Goal: Transaction & Acquisition: Download file/media

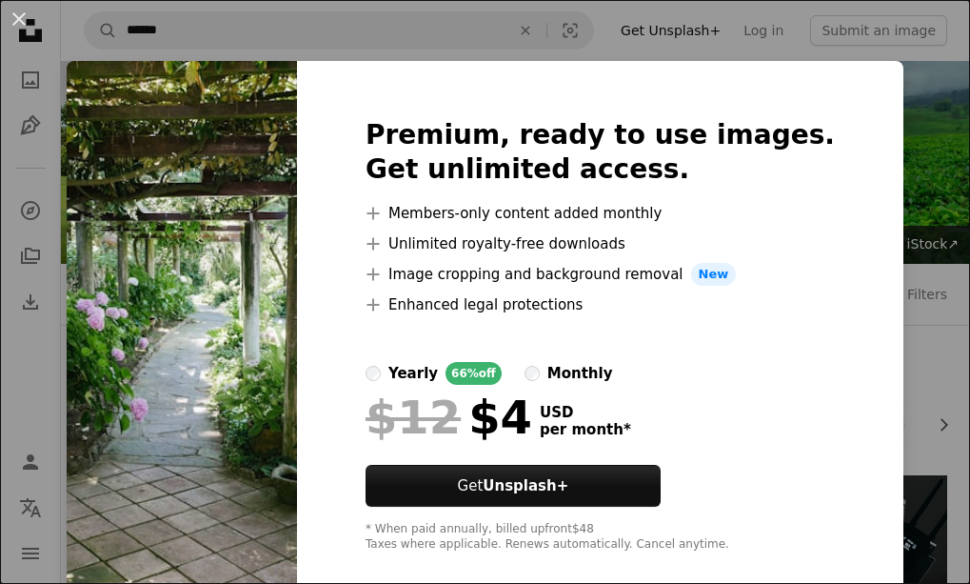
scroll to position [305, 0]
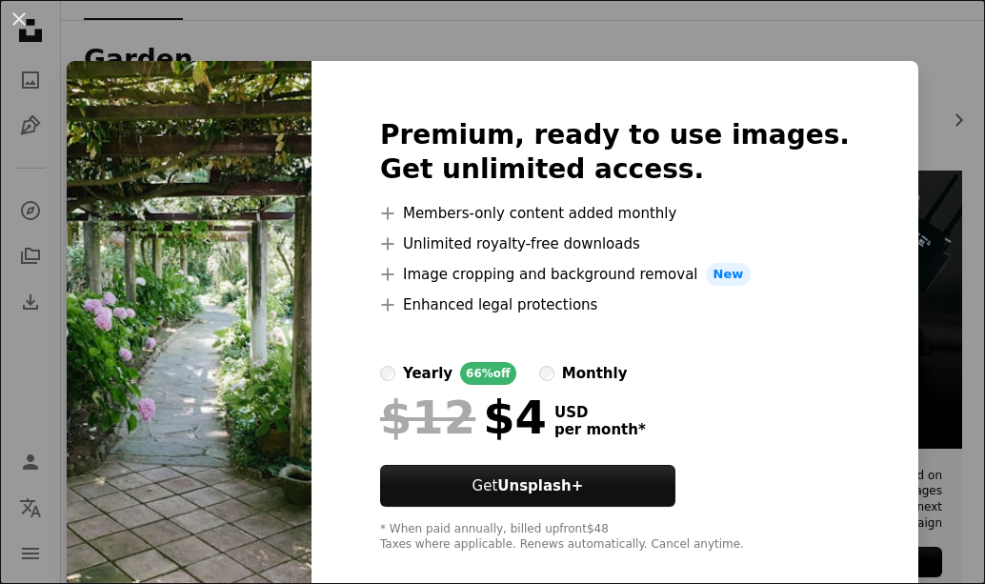
click at [272, 392] on img at bounding box center [189, 335] width 245 height 548
click at [303, 226] on img at bounding box center [189, 335] width 245 height 548
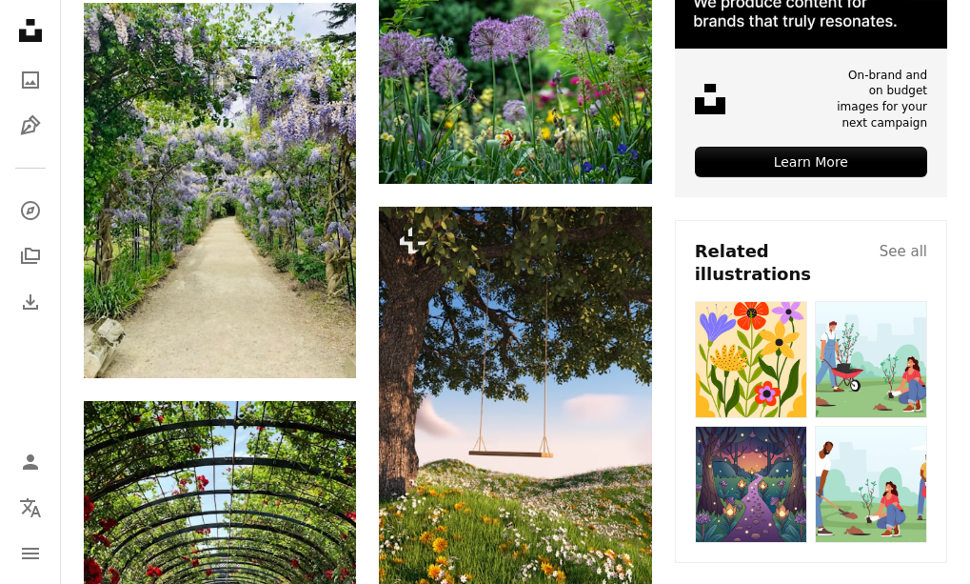
scroll to position [686, 0]
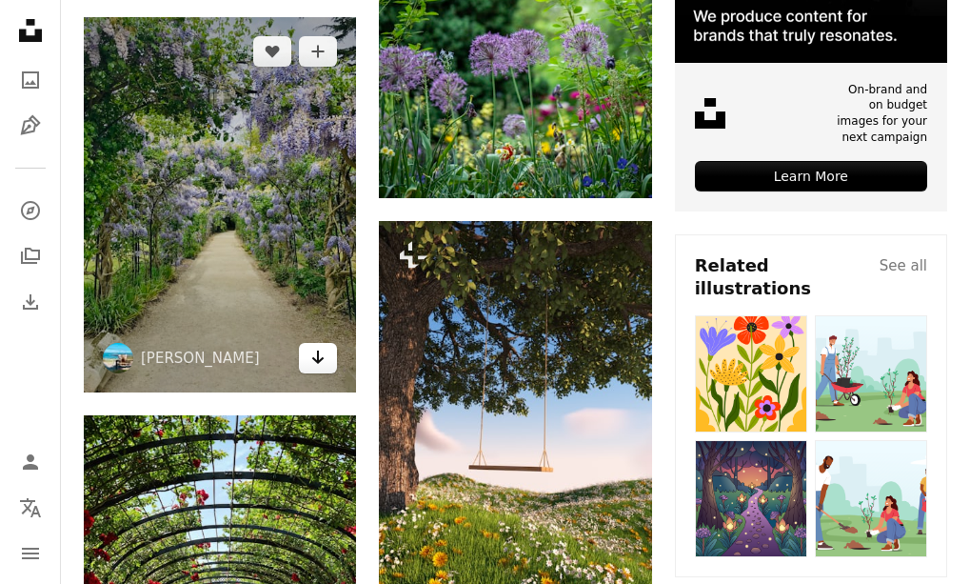
click at [311, 353] on icon "Arrow pointing down" at bounding box center [317, 357] width 15 height 23
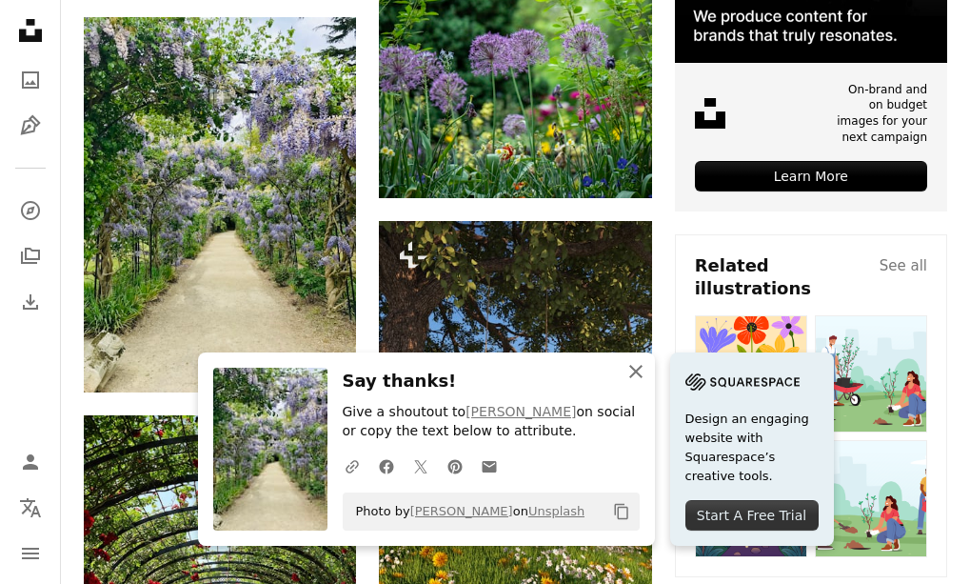
click at [634, 372] on icon "button" at bounding box center [635, 371] width 13 height 13
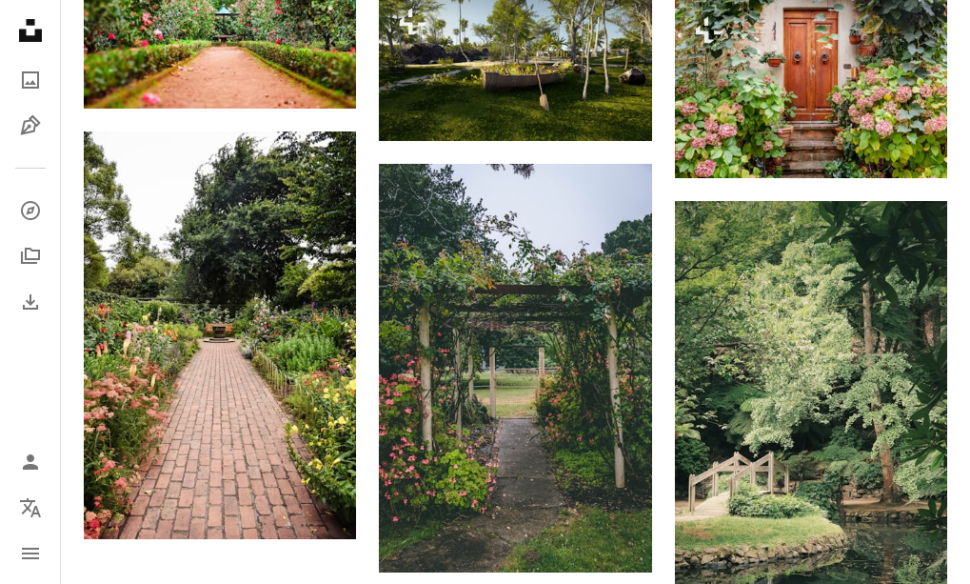
scroll to position [2171, 0]
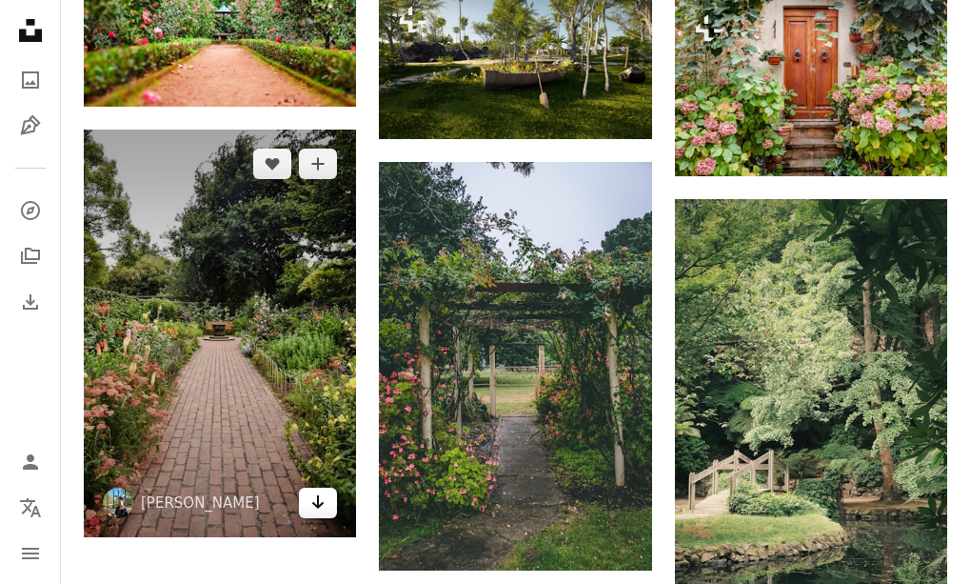
click at [318, 507] on icon "Download" at bounding box center [318, 501] width 12 height 13
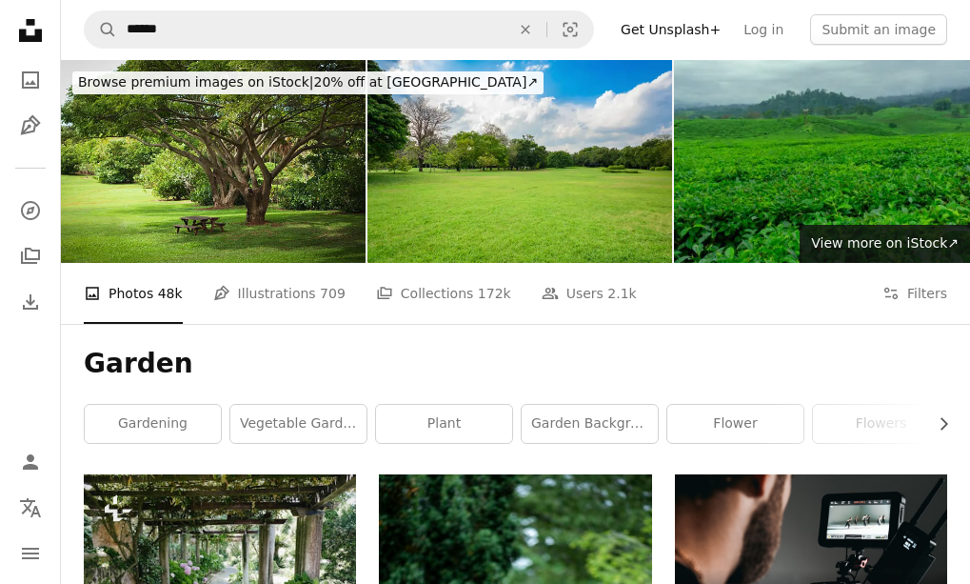
scroll to position [0, 0]
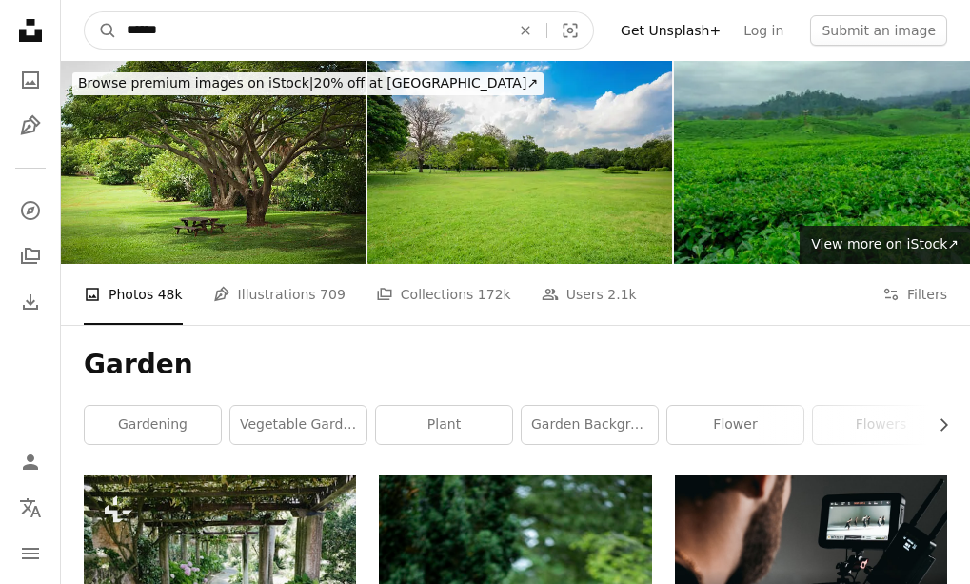
click at [317, 18] on input "******" at bounding box center [311, 30] width 388 height 36
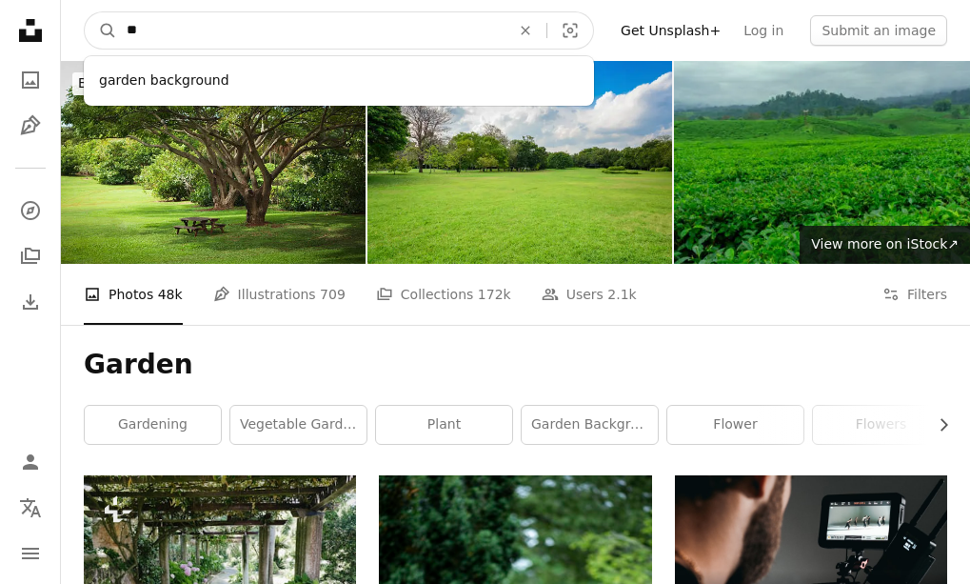
type input "*"
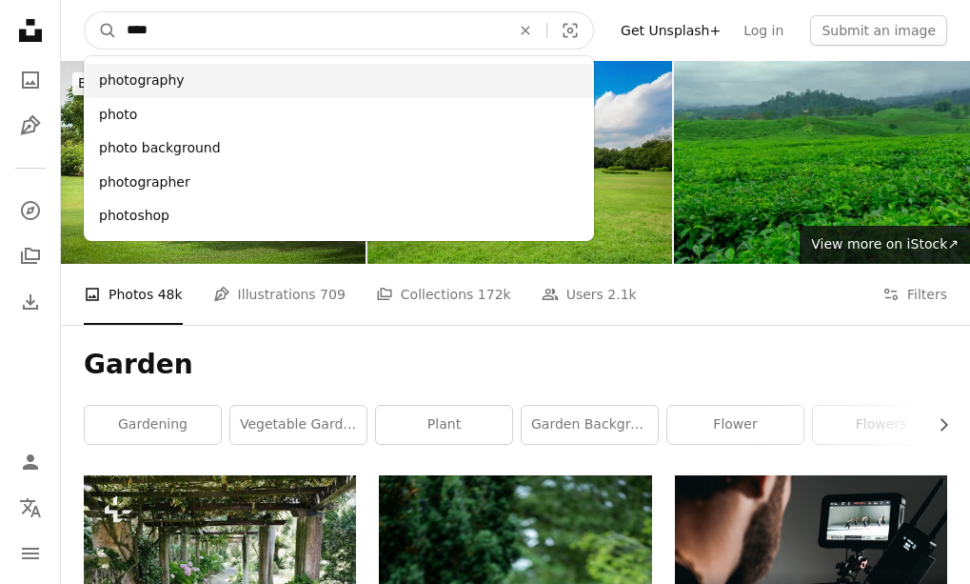
type input "****"
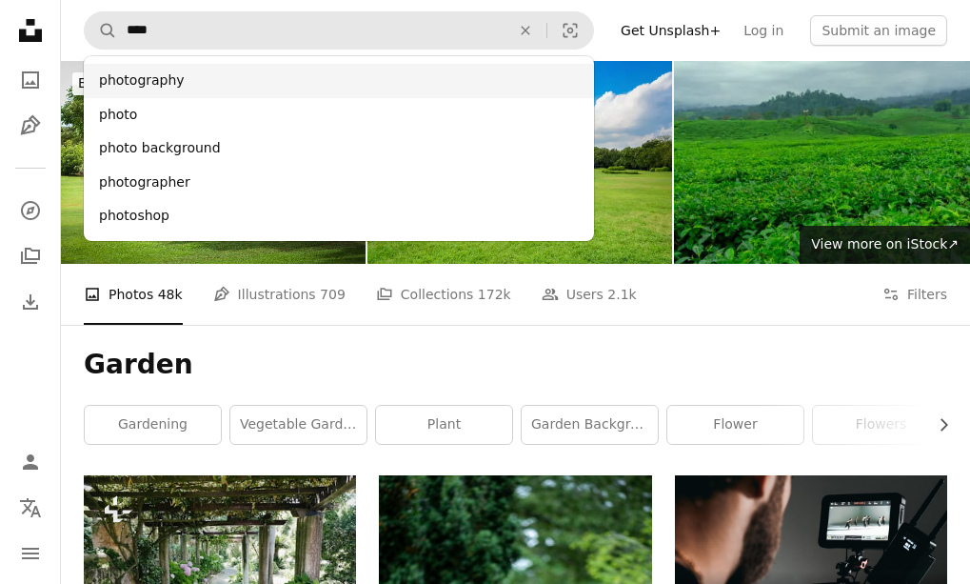
click at [252, 88] on div "photography" at bounding box center [339, 81] width 510 height 34
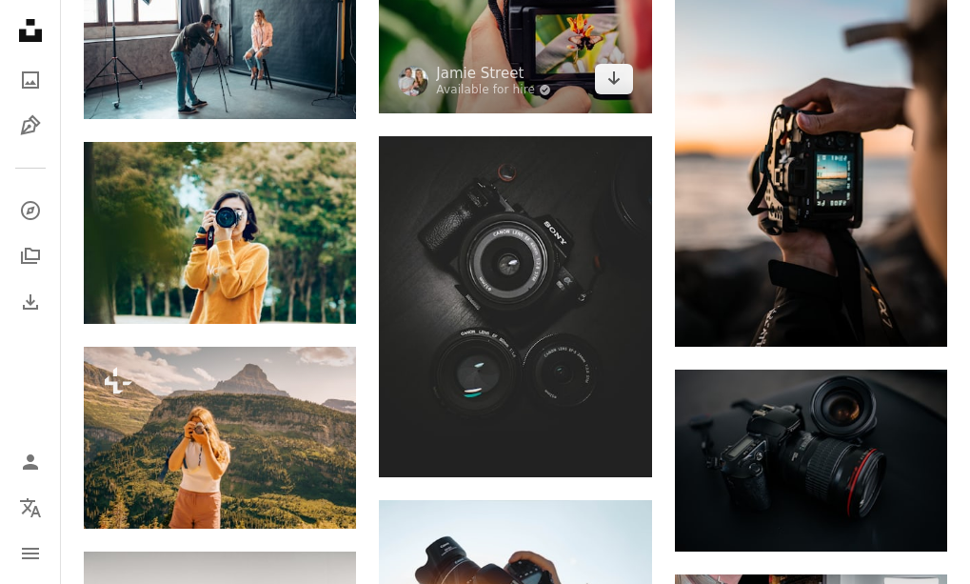
scroll to position [533, 0]
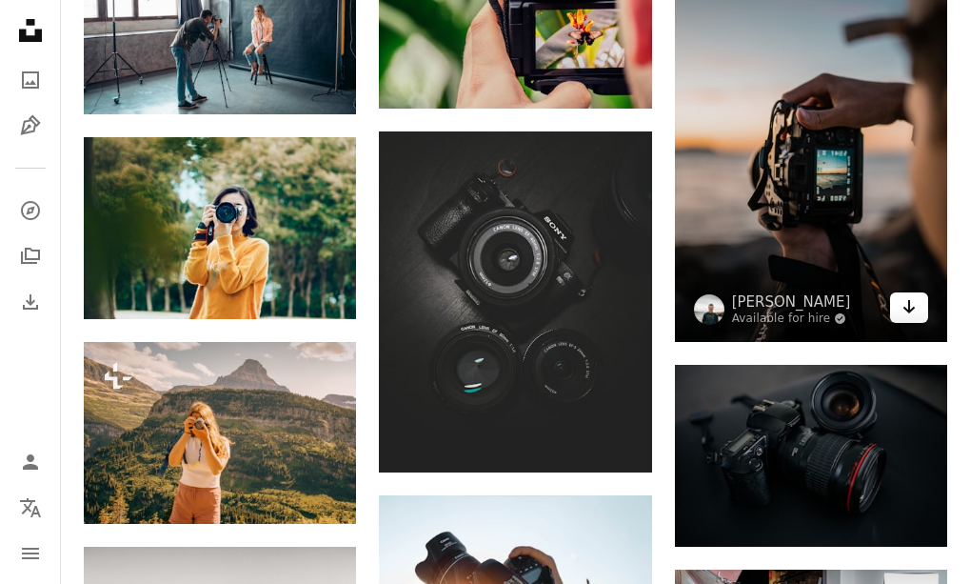
click at [909, 312] on icon "Download" at bounding box center [910, 306] width 12 height 13
